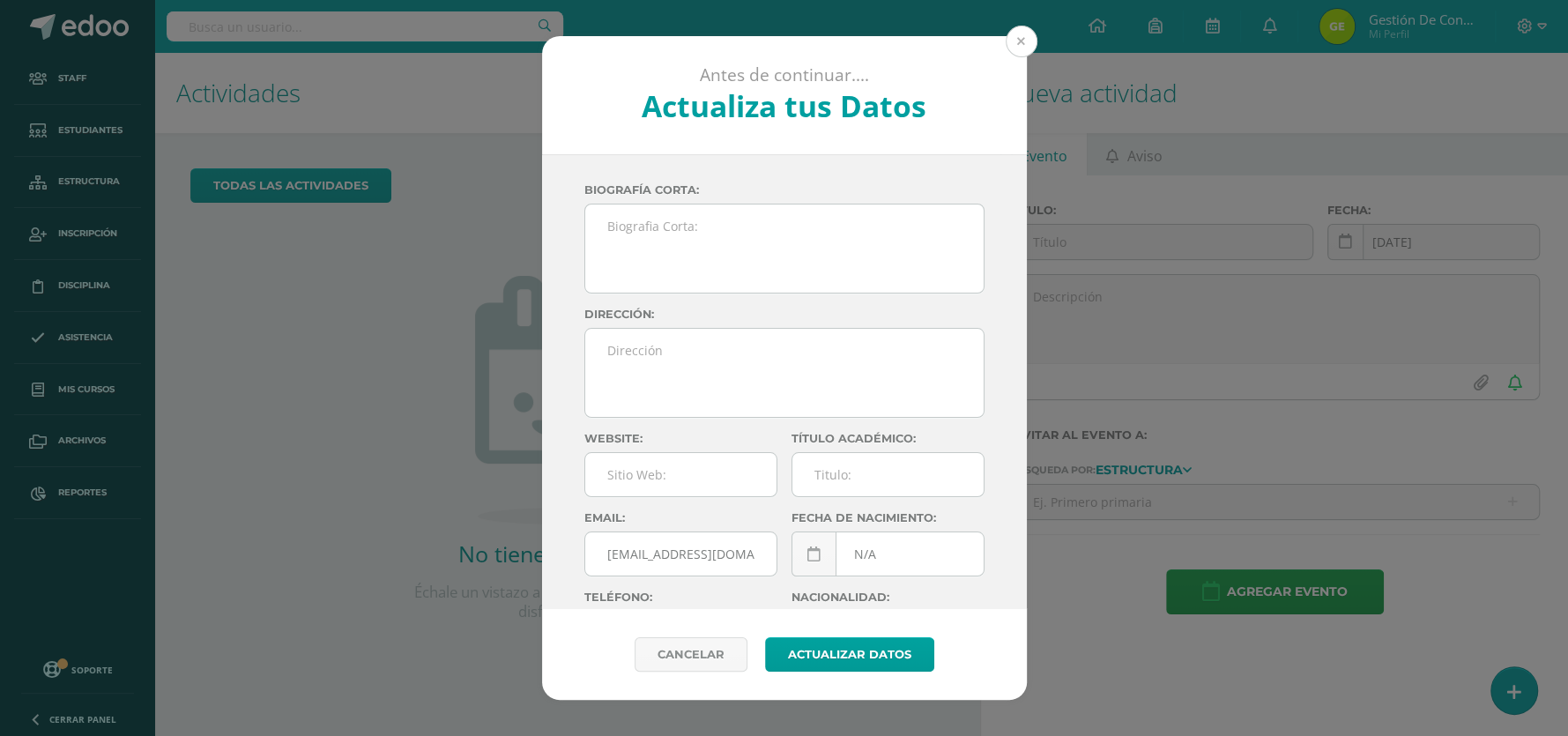
click at [1020, 45] on button at bounding box center [1022, 42] width 32 height 32
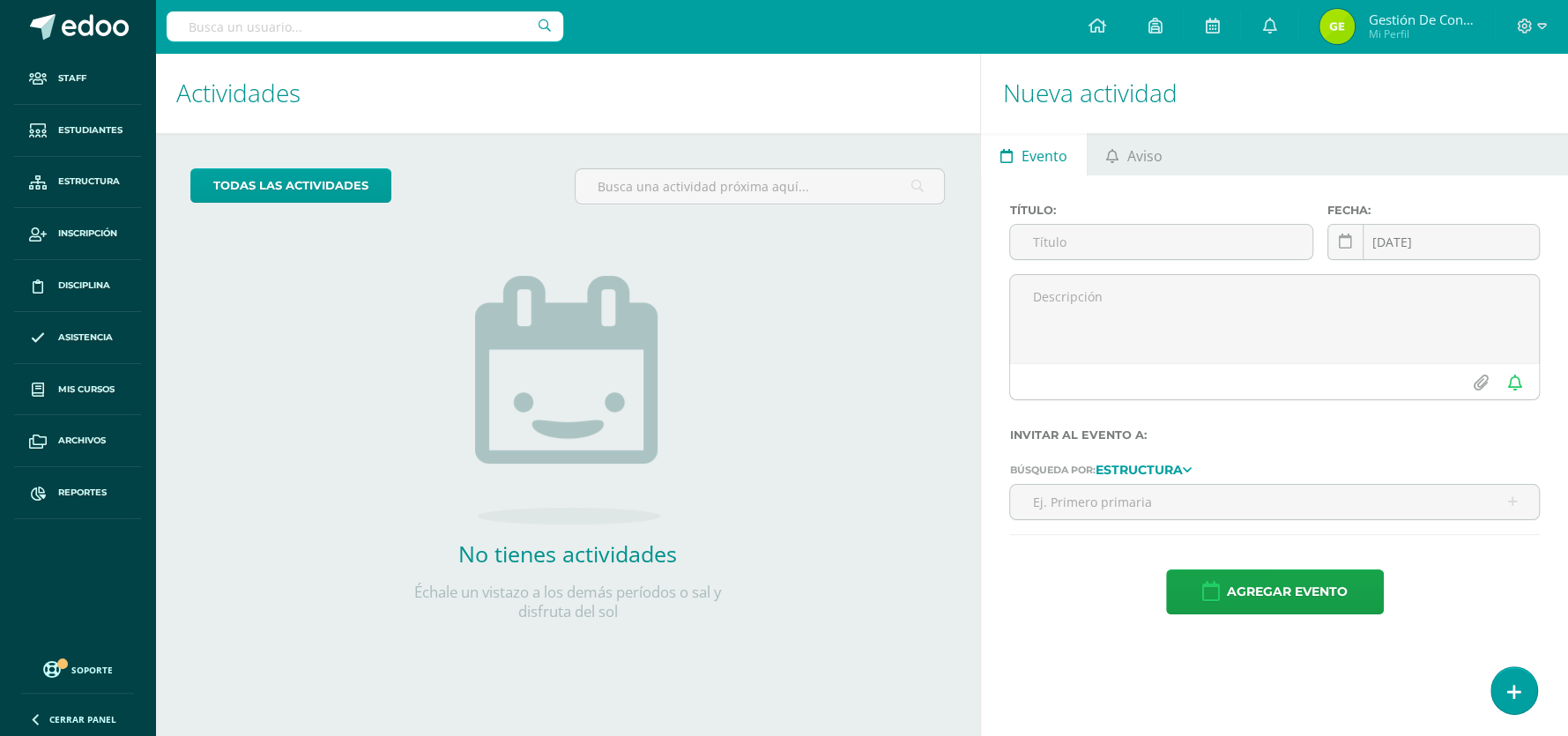
click at [403, 21] on input "text" at bounding box center [365, 27] width 397 height 30
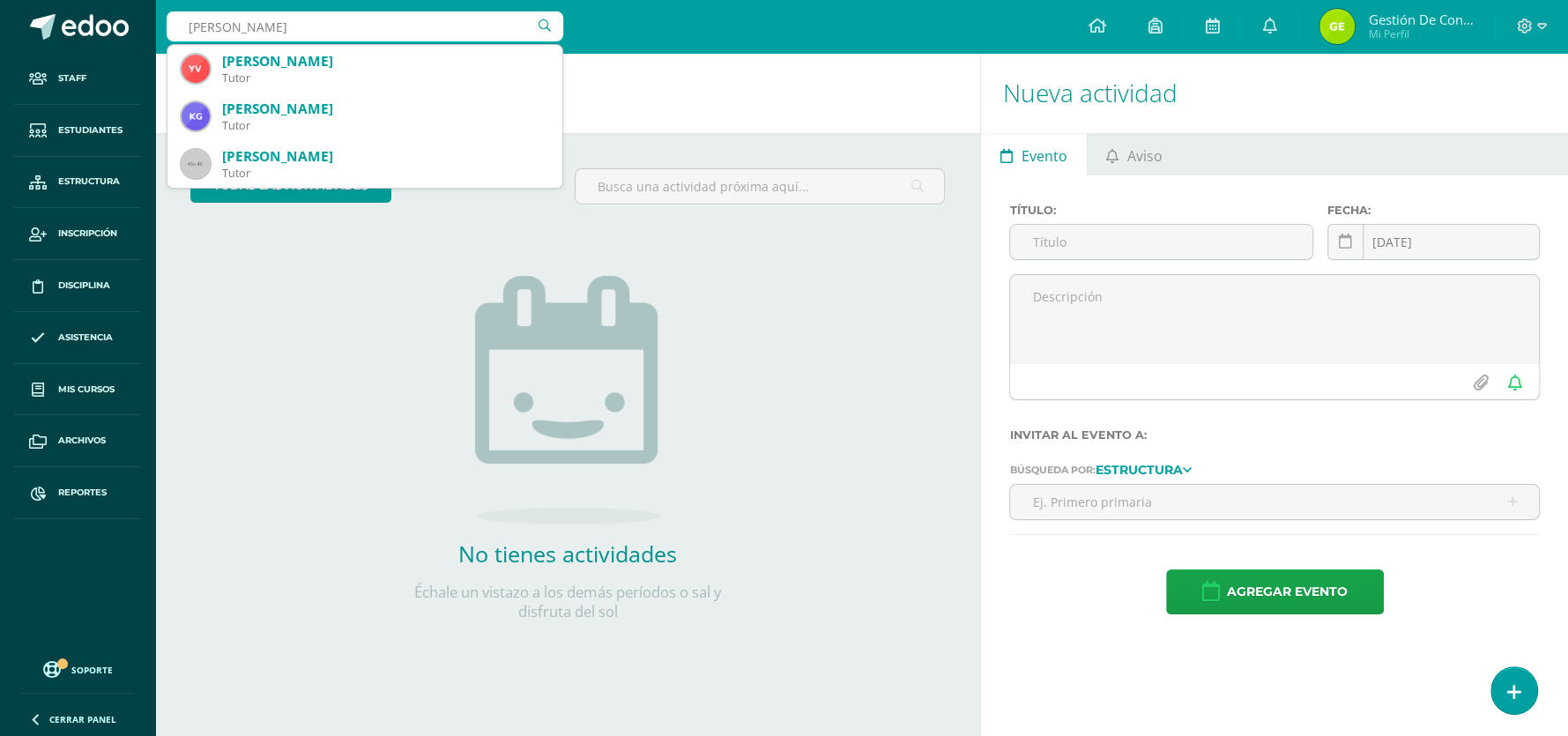
type input "ARGUETA REYES"
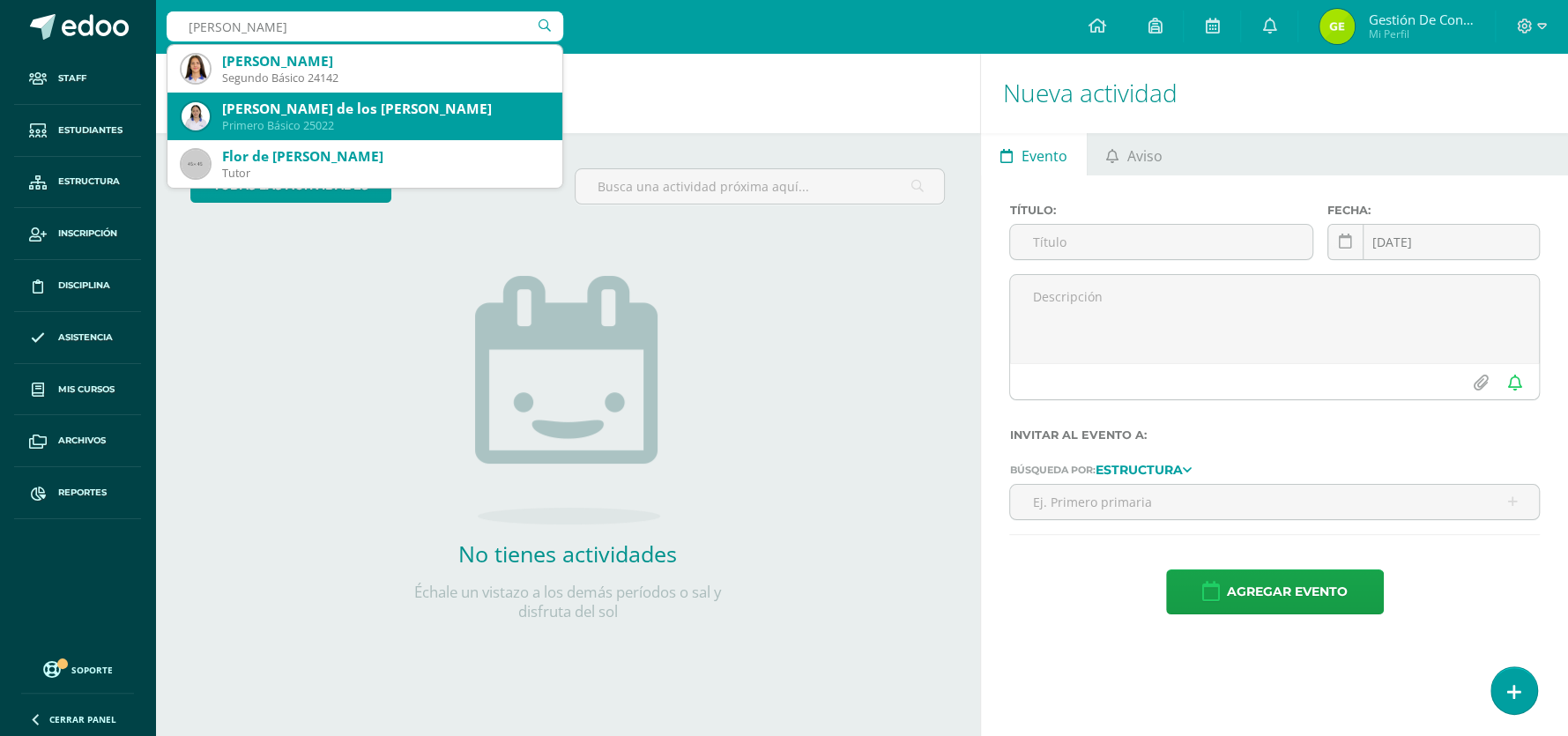
click at [292, 127] on div "Primero Básico 25022" at bounding box center [385, 125] width 326 height 15
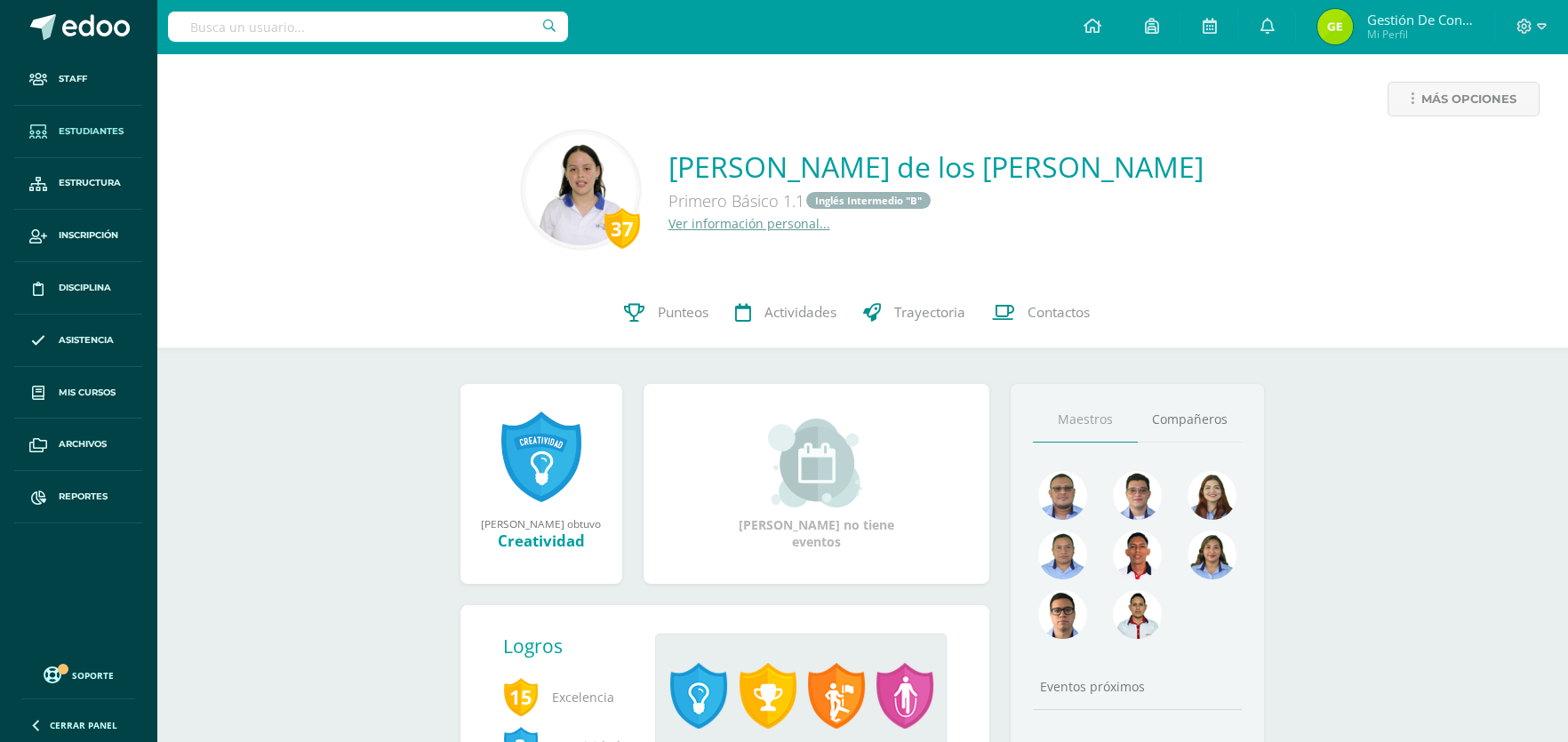
click at [89, 138] on link "Estudiantes" at bounding box center [78, 132] width 128 height 52
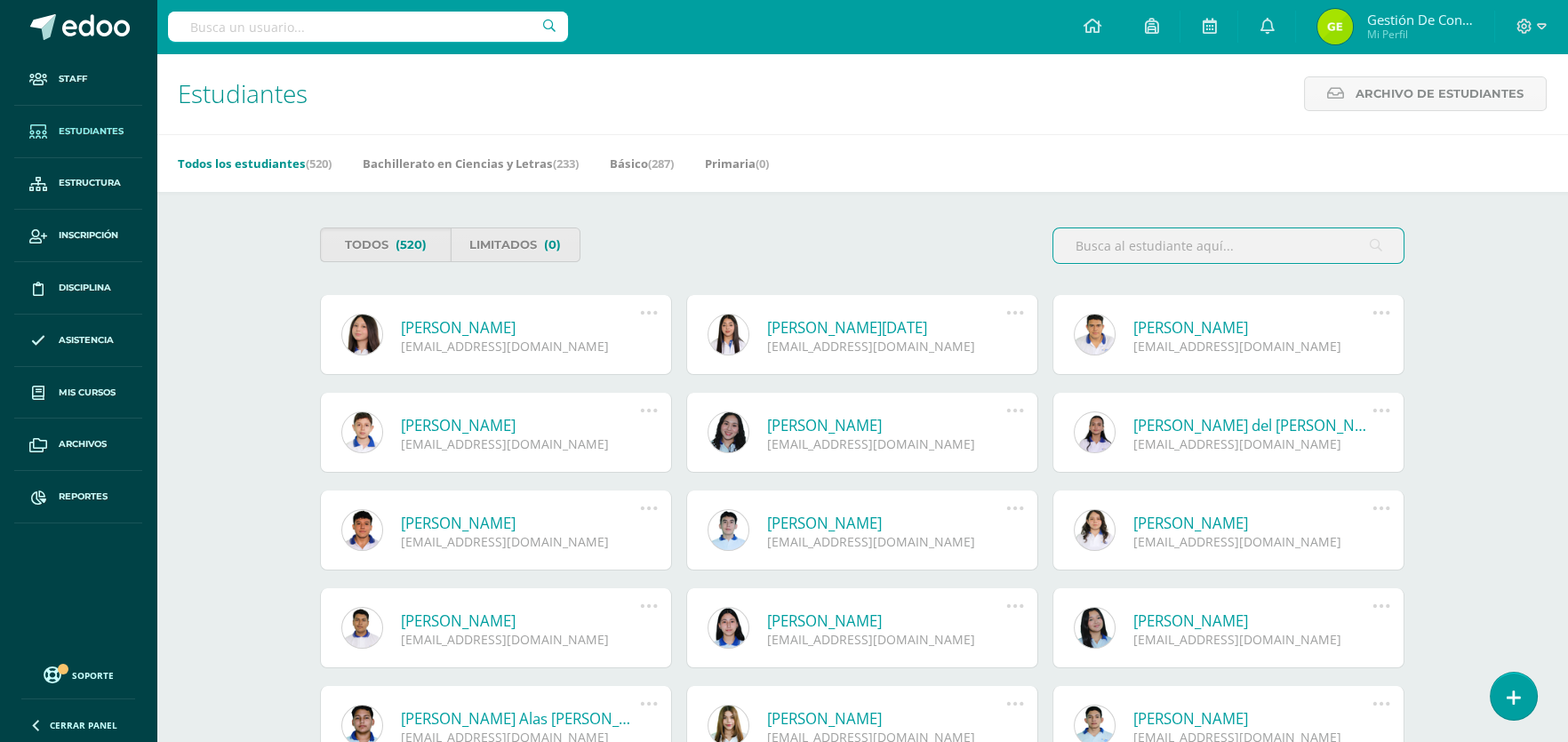
click at [870, 441] on div "23117@lasallechiquimula.edu.gt" at bounding box center [887, 443] width 239 height 17
click at [328, 44] on div at bounding box center [368, 26] width 400 height 53
click at [325, 28] on input "text" at bounding box center [368, 27] width 400 height 31
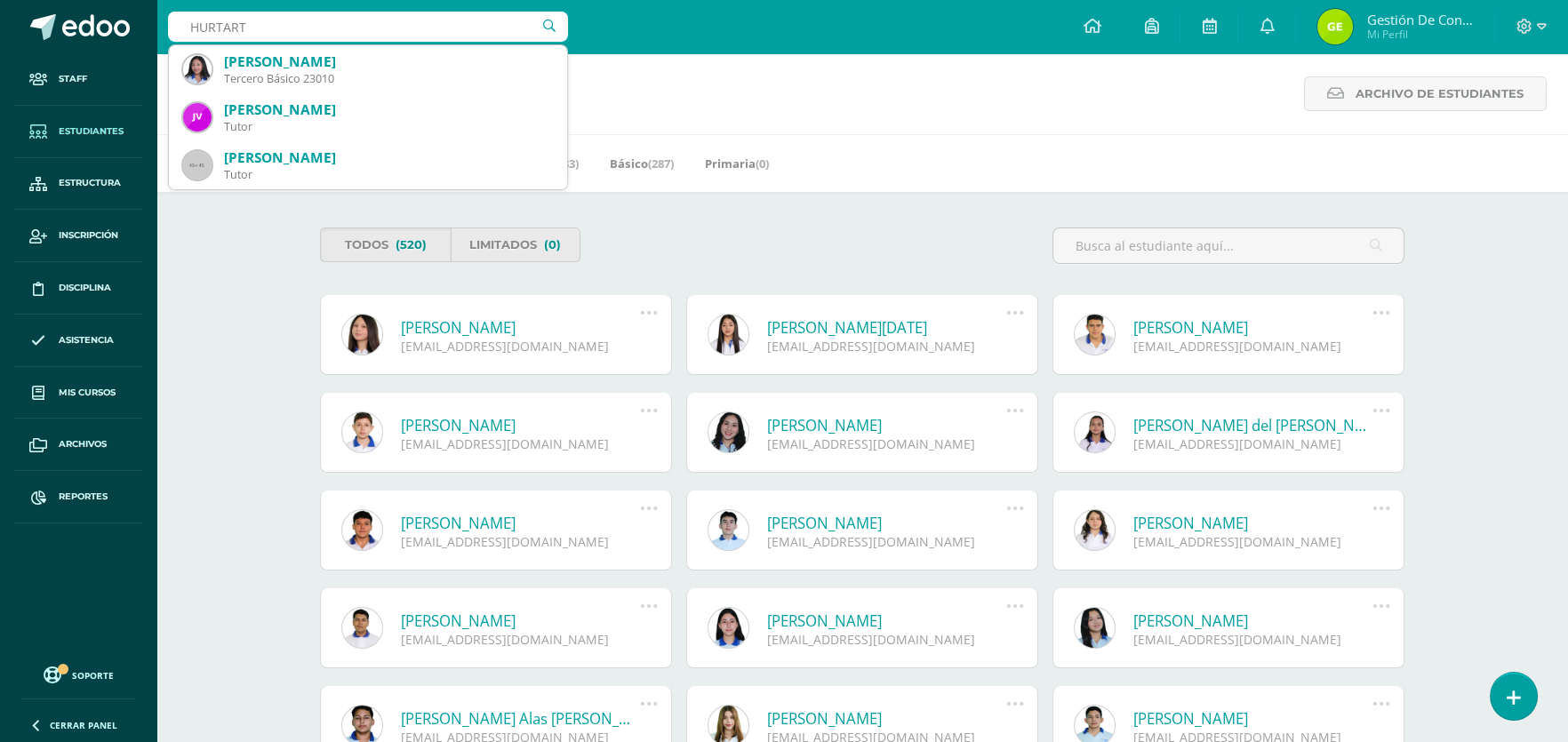
type input "HURTARTE"
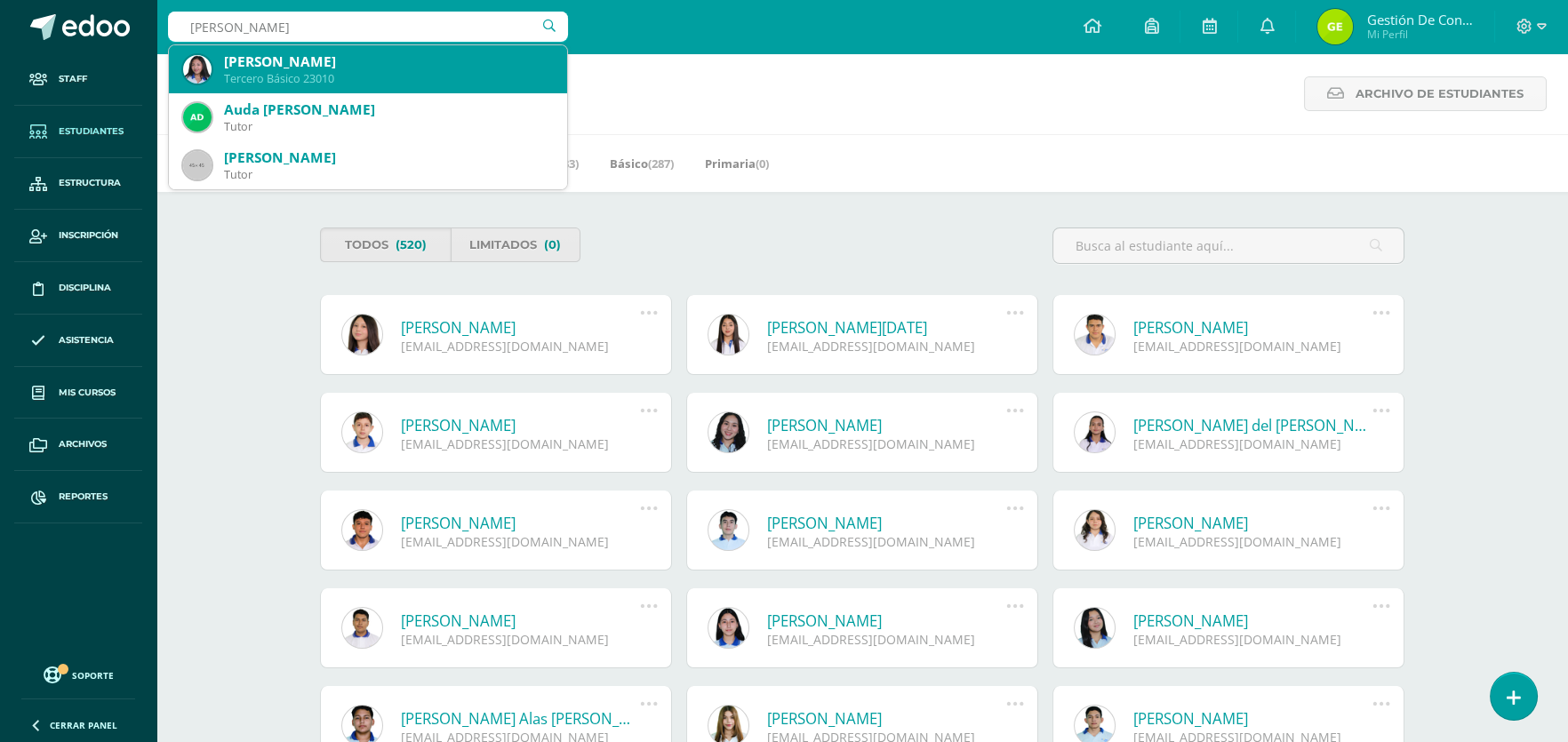
click at [336, 58] on div "Sofía Valentina Hurtarte López" at bounding box center [389, 61] width 328 height 19
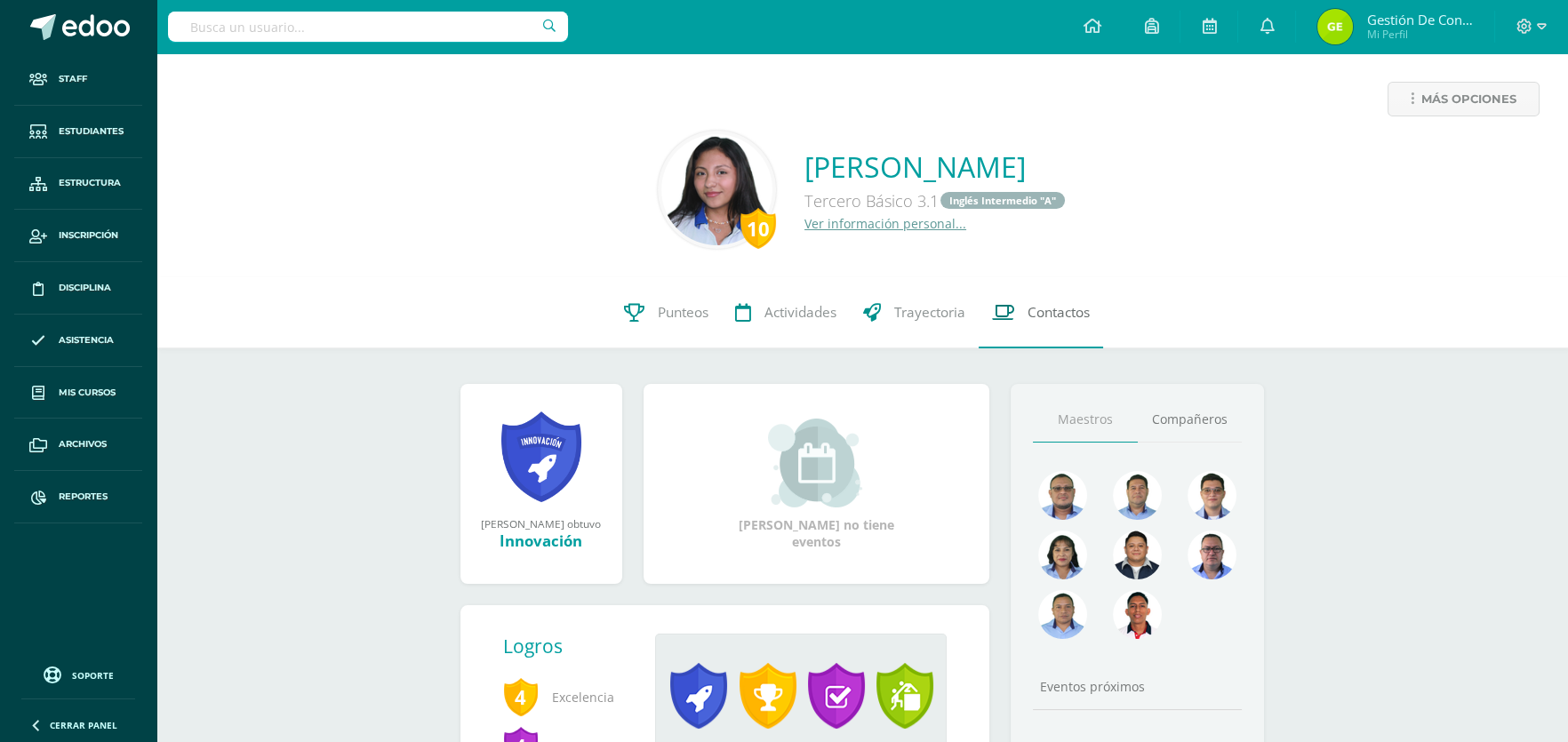
click at [1071, 315] on span "Contactos" at bounding box center [1058, 312] width 62 height 19
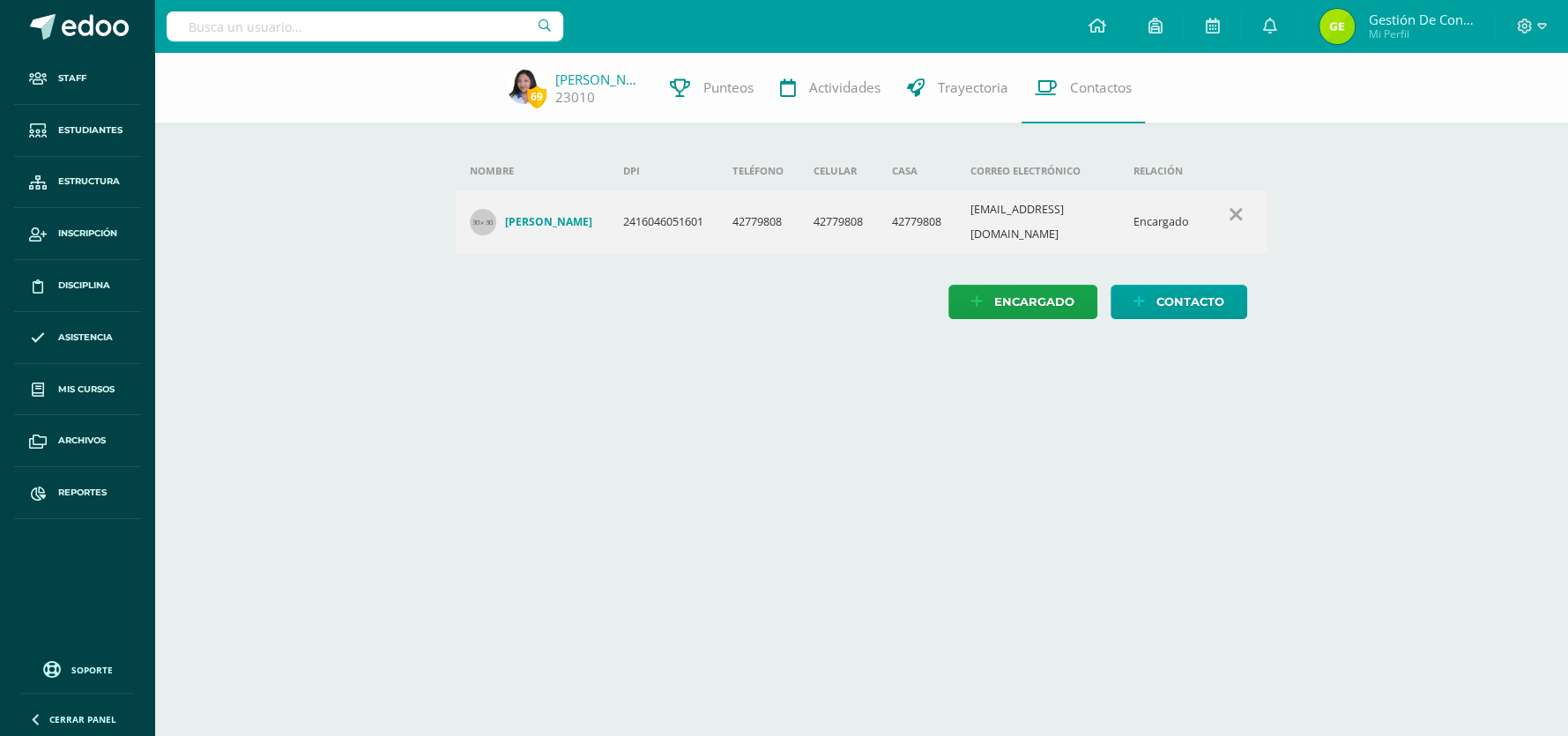
click at [535, 215] on h4 "Nydian Deyanira López Pacay" at bounding box center [549, 222] width 87 height 14
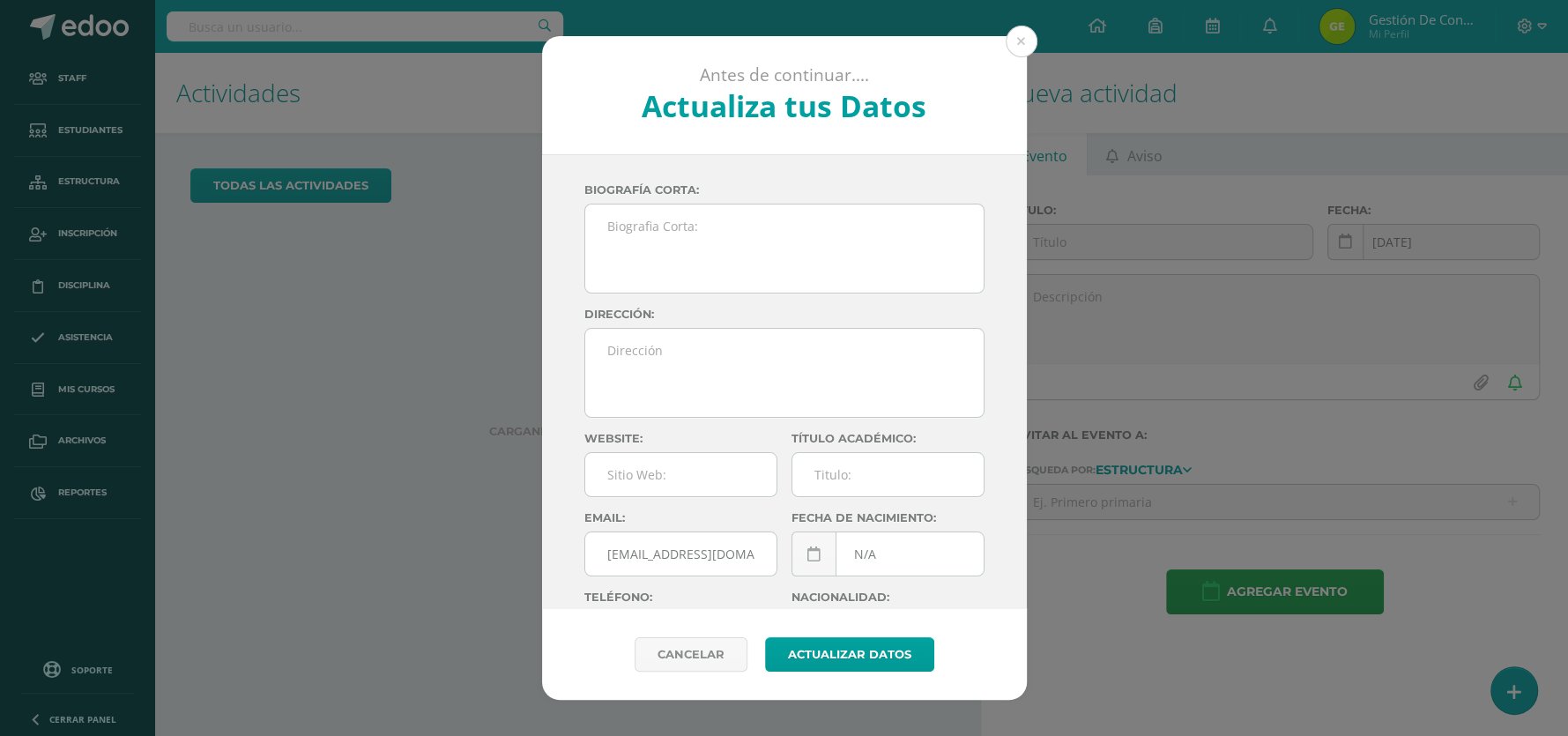
click at [1024, 45] on button at bounding box center [1022, 42] width 32 height 32
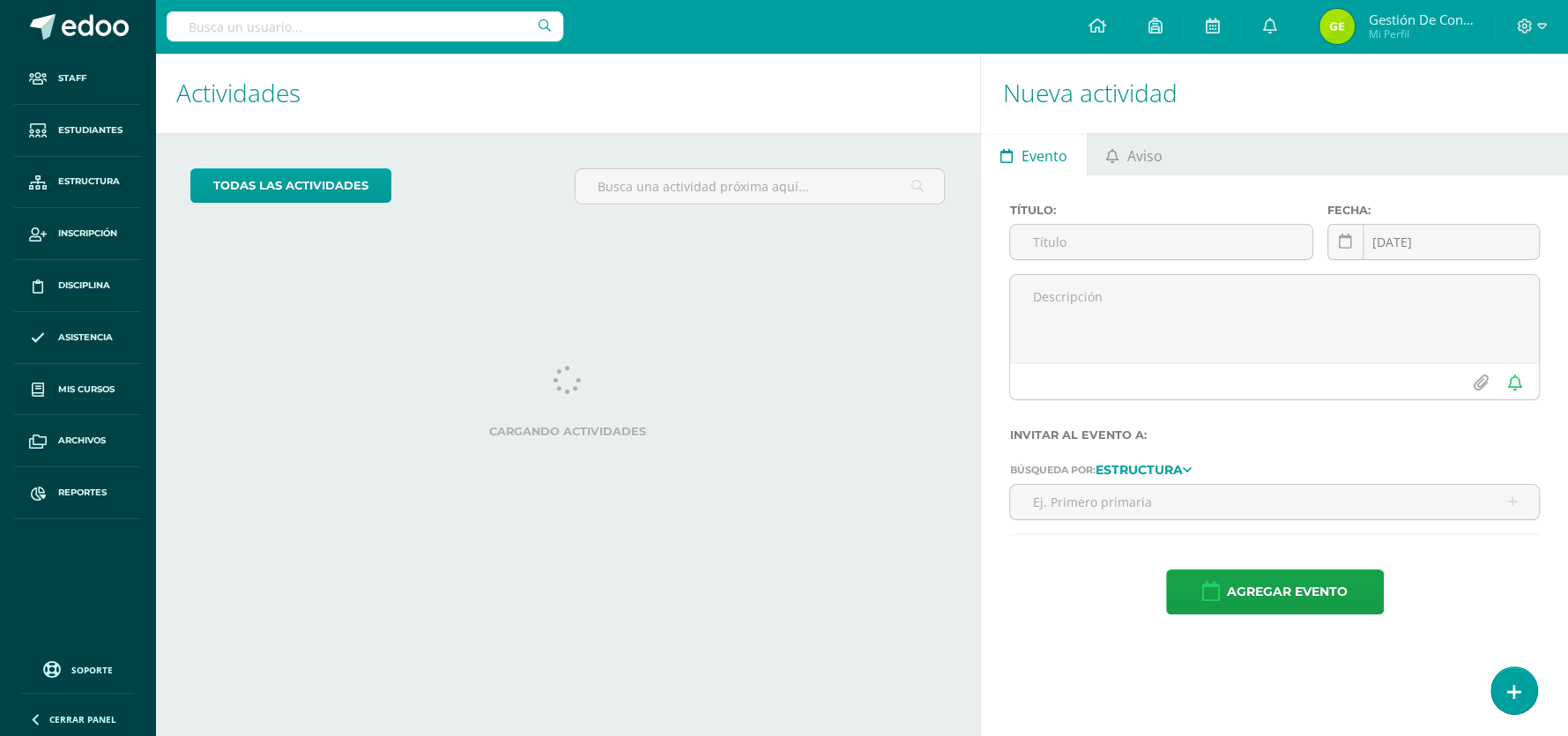
click at [315, 33] on input "text" at bounding box center [365, 27] width 397 height 30
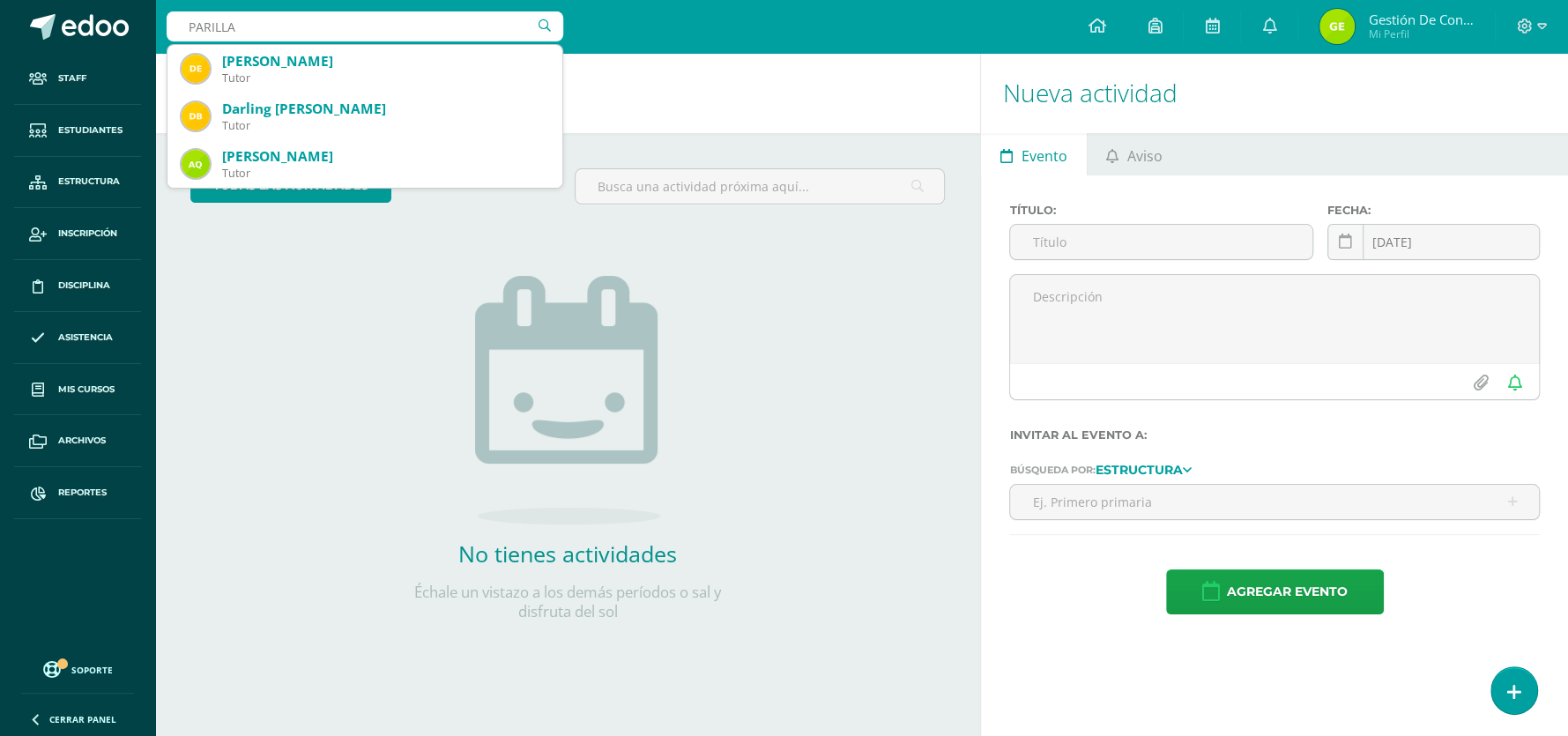
type input "PARILLA"
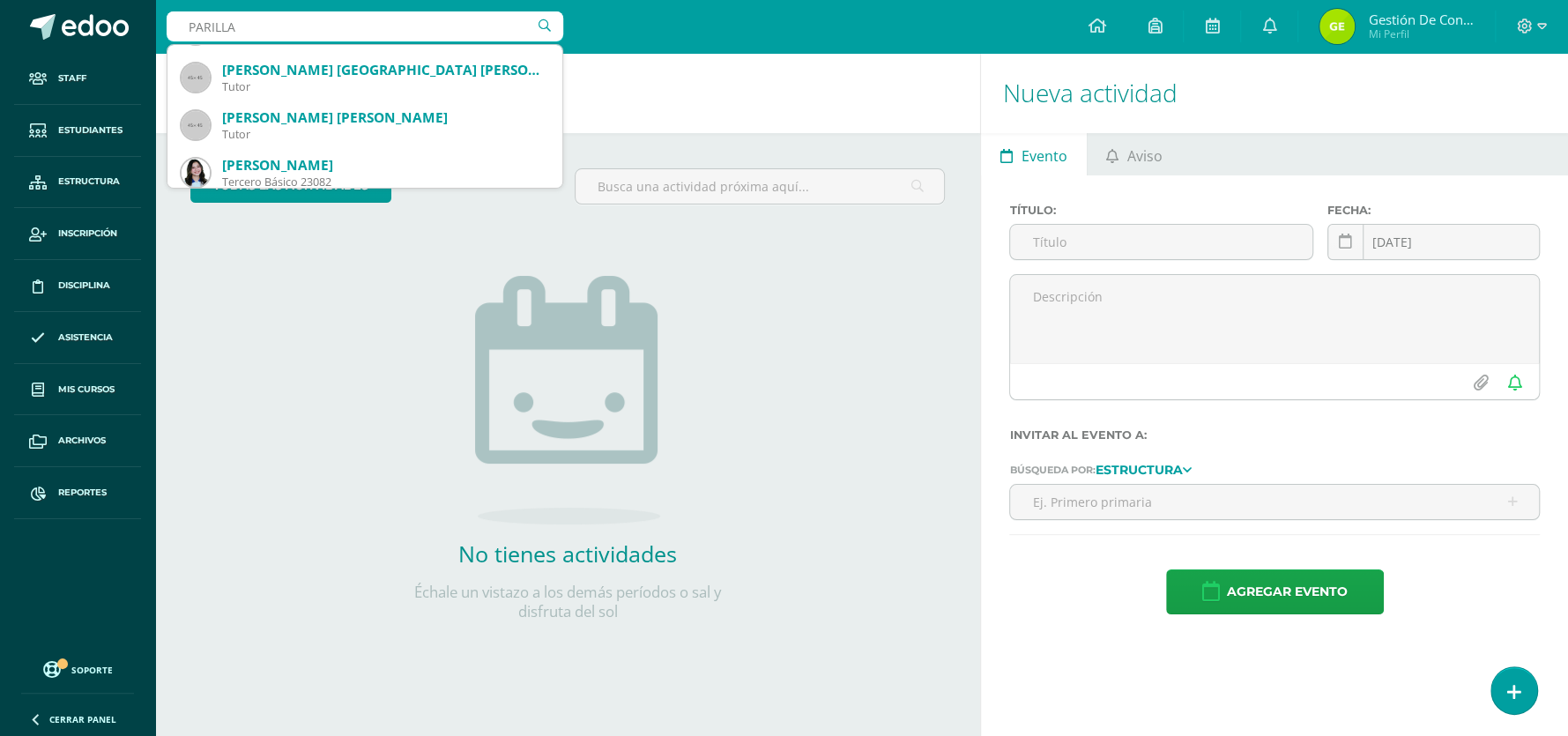
scroll to position [529, 0]
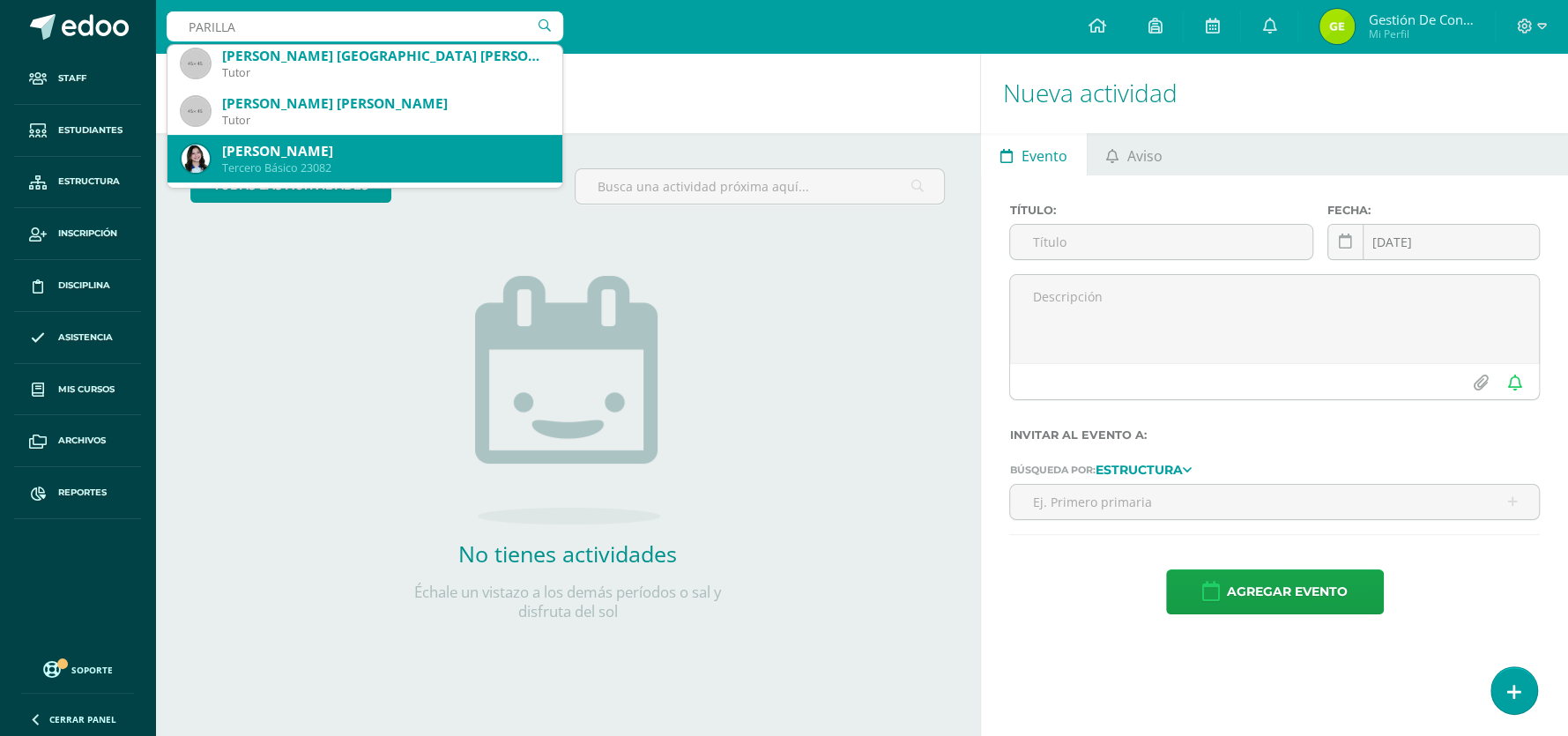
click at [338, 160] on div "Tercero Básico 23082" at bounding box center [385, 167] width 326 height 15
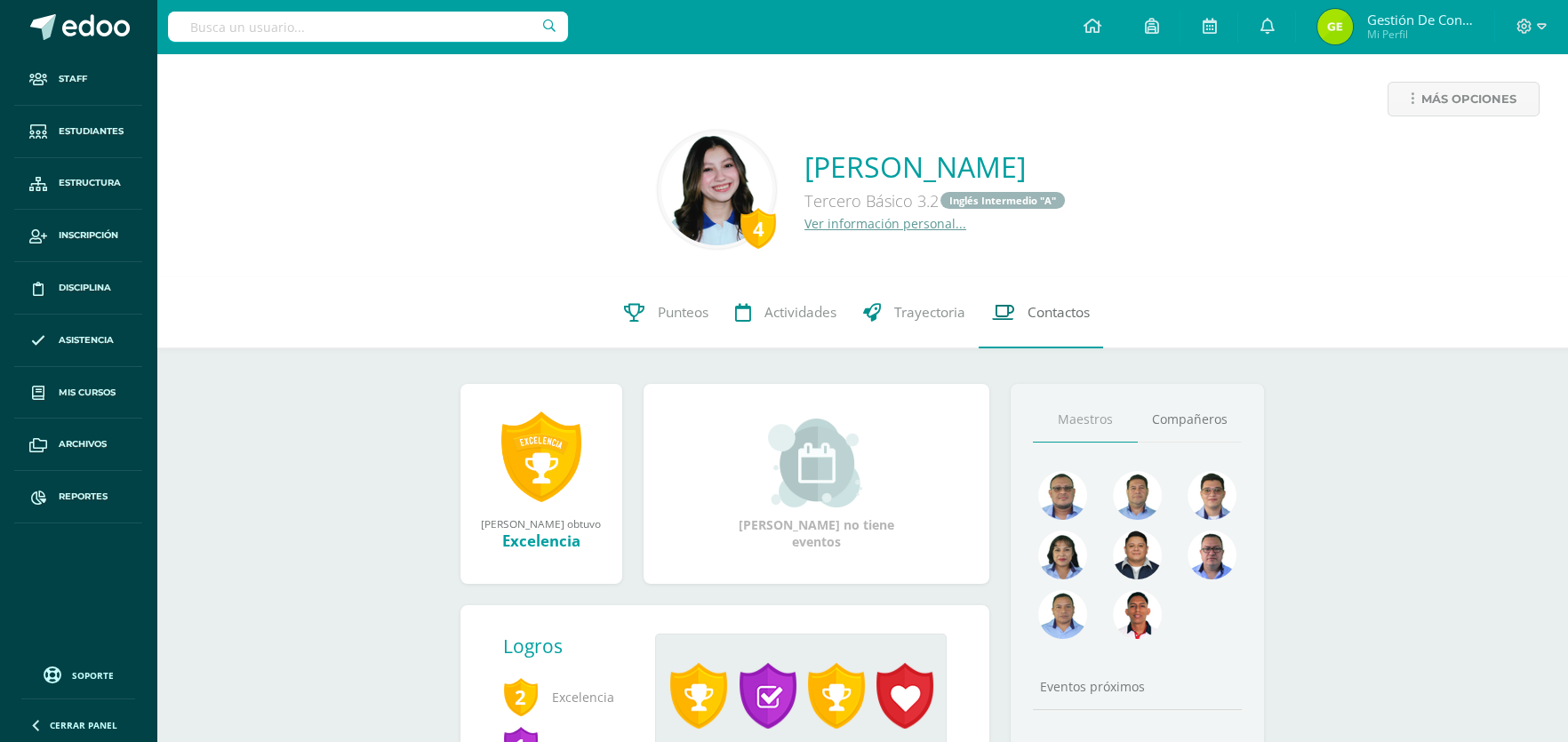
click at [1042, 314] on span "Contactos" at bounding box center [1058, 312] width 62 height 19
